Goal: Transaction & Acquisition: Purchase product/service

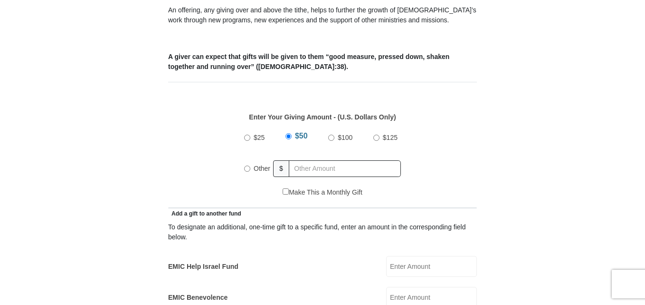
scroll to position [369, 0]
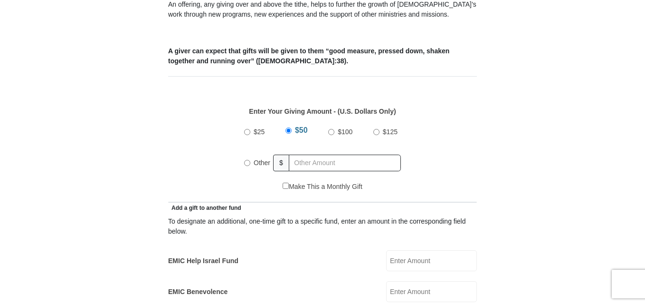
click at [248, 160] on input "Other" at bounding box center [247, 163] width 6 height 6
radio input "true"
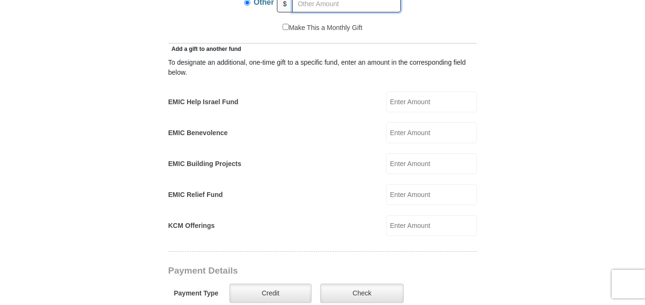
scroll to position [519, 0]
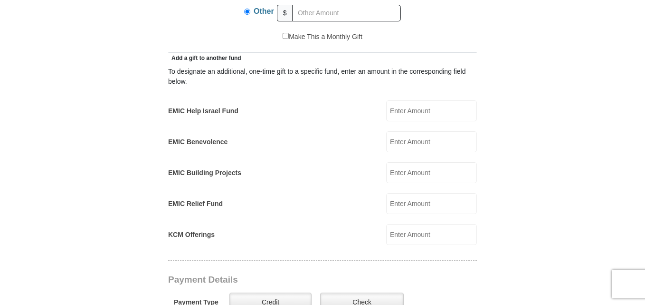
click at [443, 104] on input "EMIC Help Israel Fund" at bounding box center [431, 110] width 91 height 21
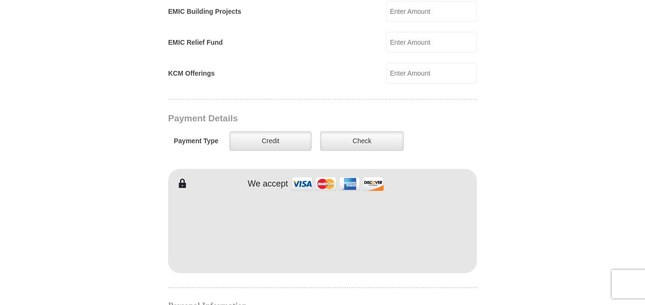
scroll to position [681, 0]
type input "40.00"
type input "Sara"
type input "Browning"
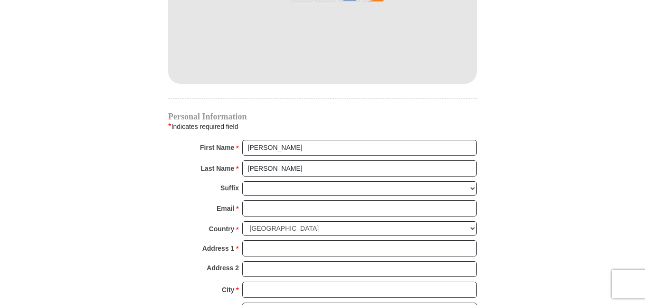
scroll to position [878, 0]
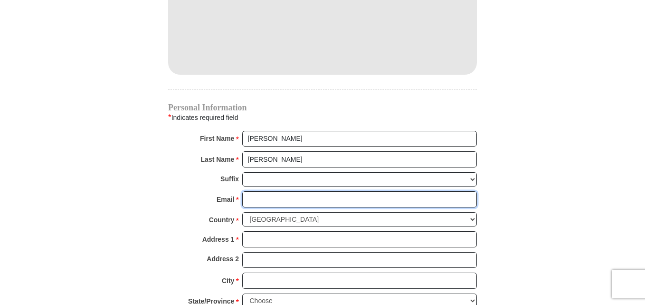
click at [362, 191] on input "Email *" at bounding box center [359, 199] width 235 height 16
type input "sbrownin@terpmail.umd.edu"
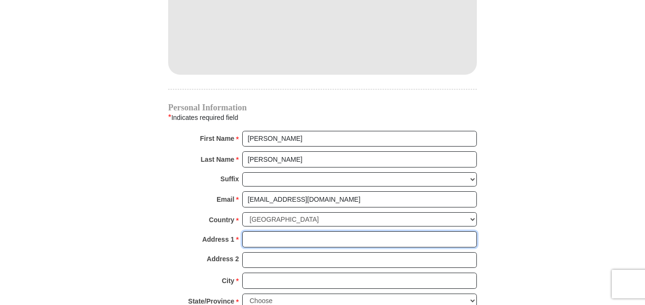
type input "9348 Cherry Hill Road, Apt 427"
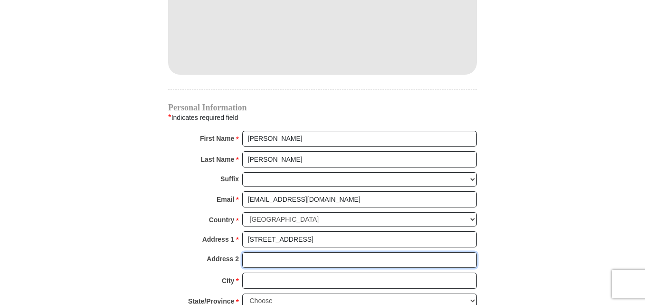
type input "Apt 427"
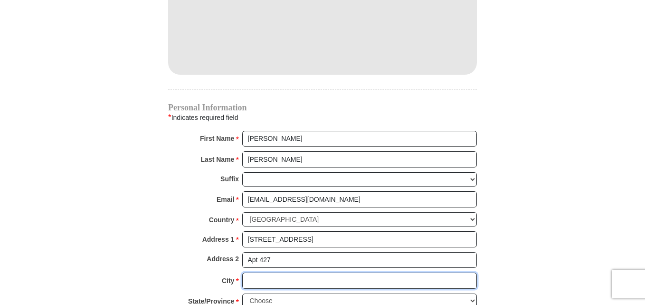
type input "COLLEGE PARK"
select select "MD"
type input "20740-1205"
type input "3093395184"
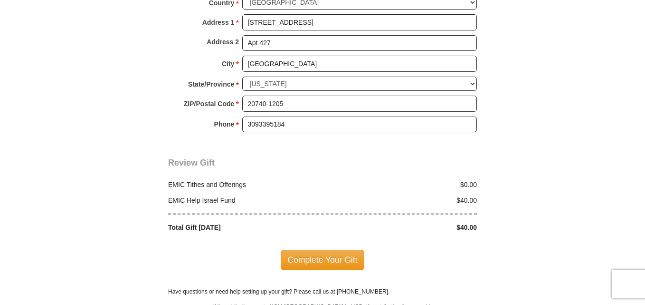
scroll to position [1101, 0]
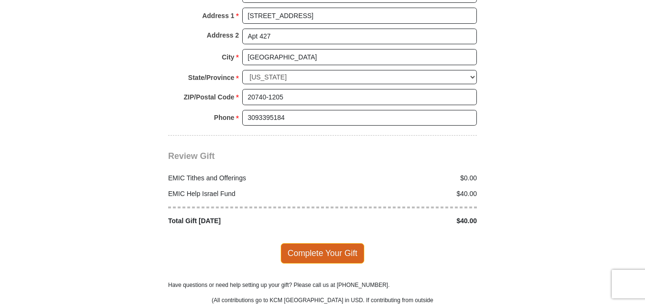
click at [317, 243] on span "Complete Your Gift" at bounding box center [323, 253] width 84 height 20
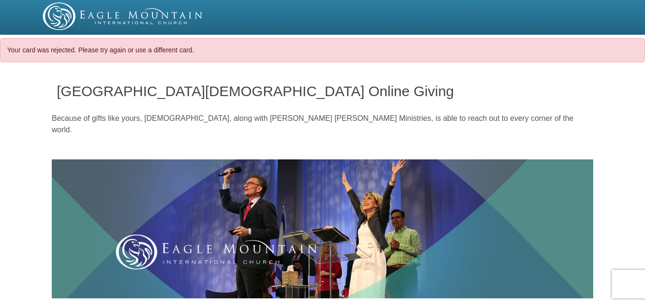
select select "MD"
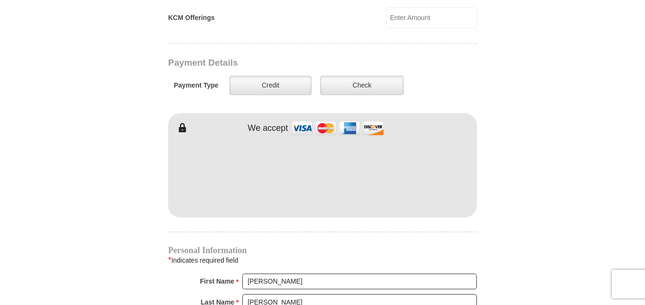
scroll to position [773, 0]
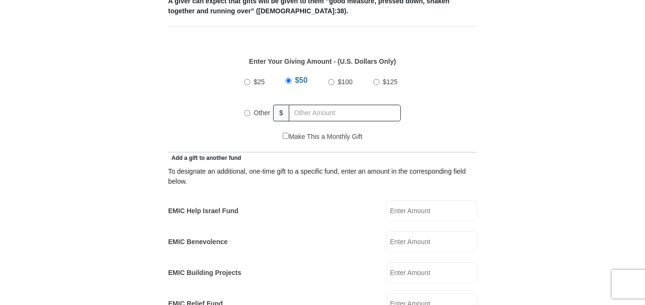
scroll to position [449, 0]
click at [248, 110] on input "Other" at bounding box center [247, 113] width 6 height 6
radio input "true"
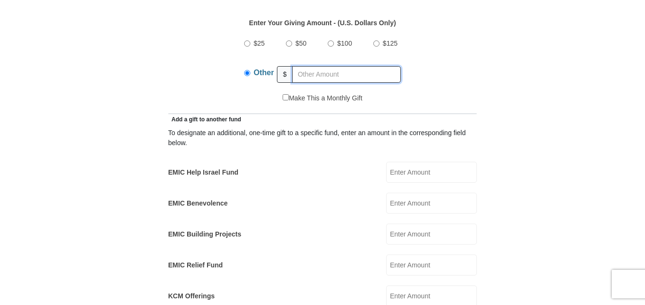
scroll to position [500, 0]
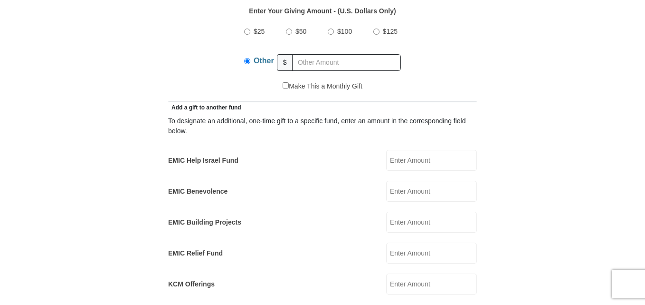
click at [445, 153] on input "EMIC Help Israel Fund" at bounding box center [431, 160] width 91 height 21
type input "40.00"
click at [539, 173] on form "Eagle Mountain International Church Online Giving Because of gifts like yours, …" at bounding box center [323, 270] width 542 height 1402
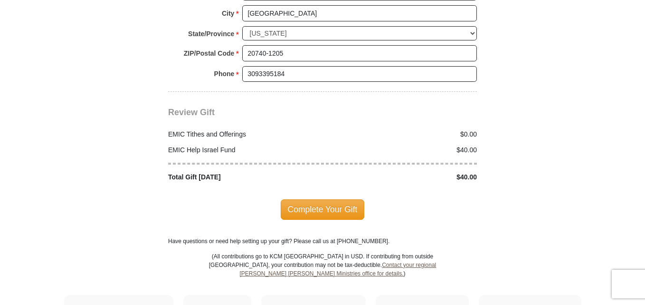
scroll to position [1180, 0]
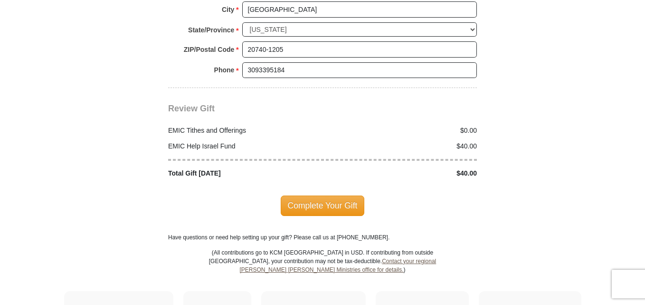
click at [333, 195] on span "Complete Your Gift" at bounding box center [323, 205] width 84 height 20
